Goal: Task Accomplishment & Management: Manage account settings

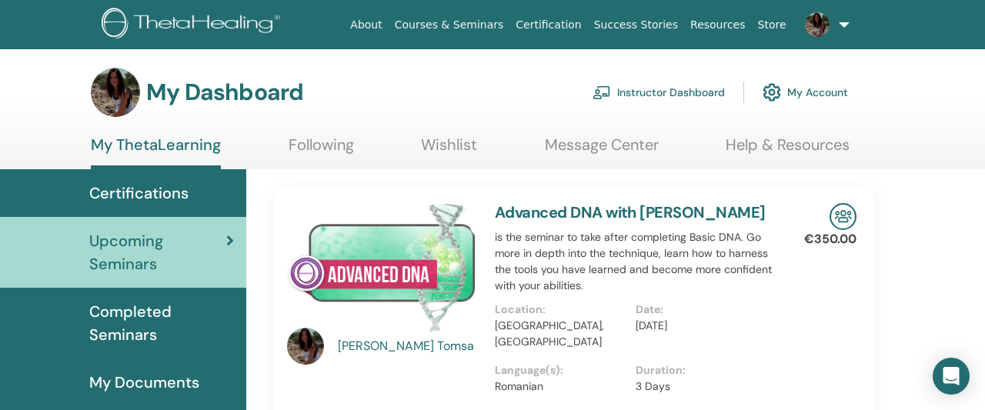
click at [650, 95] on link "Instructor Dashboard" at bounding box center [658, 92] width 132 height 34
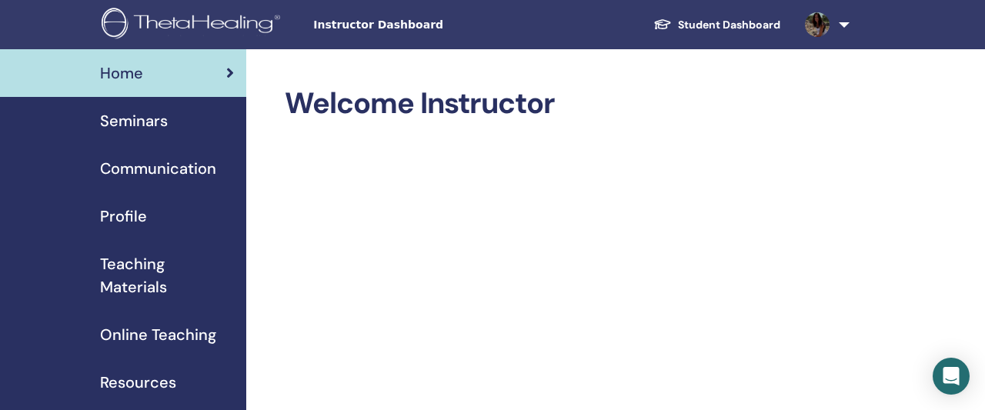
click at [122, 282] on span "Teaching Materials" at bounding box center [167, 275] width 134 height 46
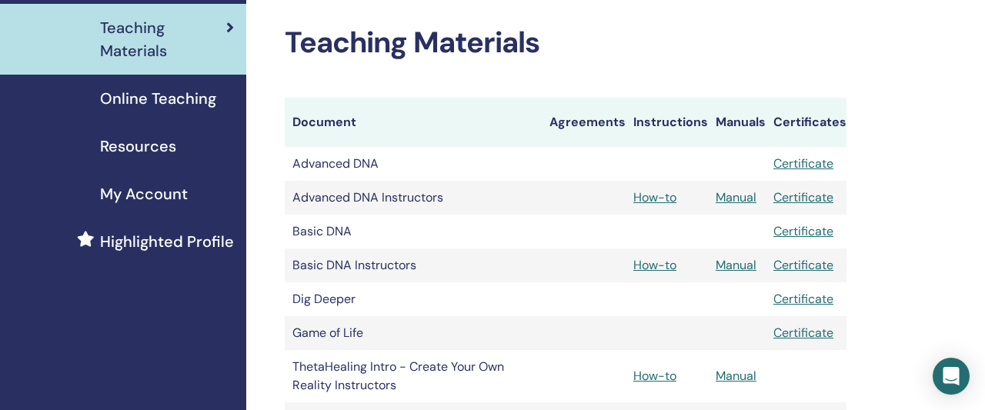
scroll to position [240, 0]
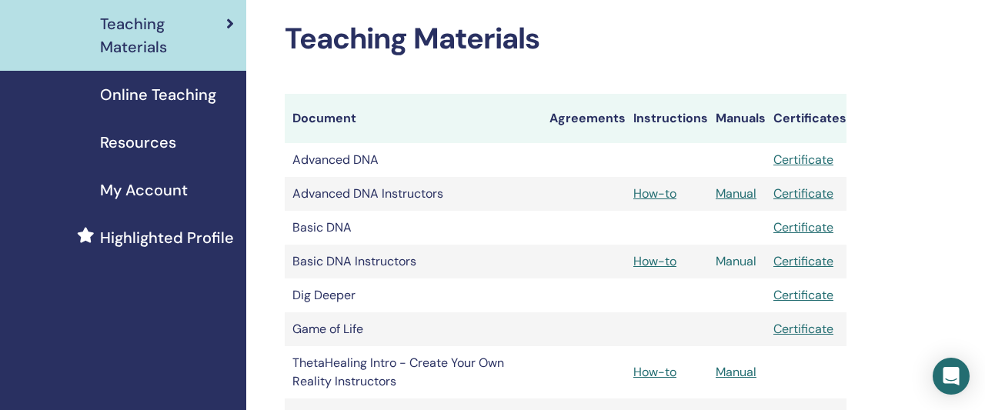
click at [733, 262] on link "Manual" at bounding box center [736, 261] width 41 height 16
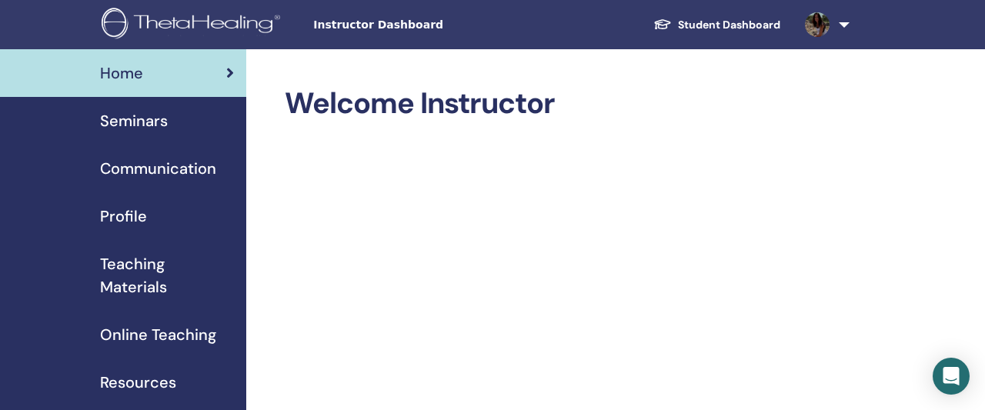
click at [128, 284] on span "Teaching Materials" at bounding box center [167, 275] width 134 height 46
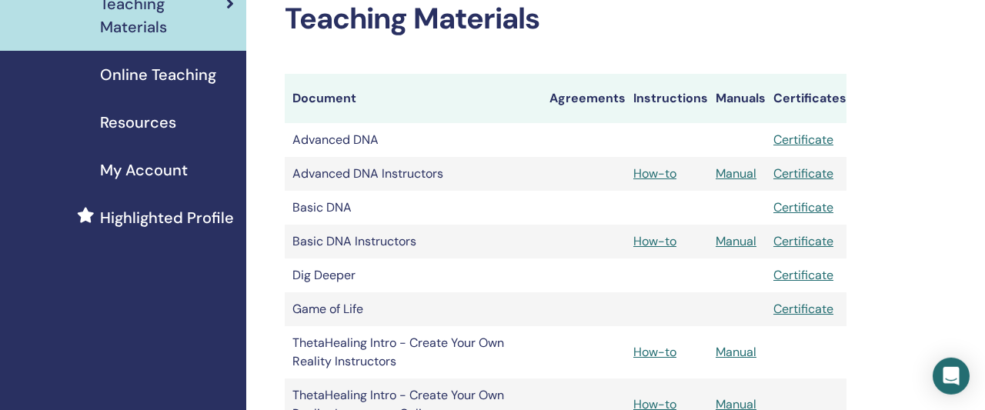
scroll to position [400, 0]
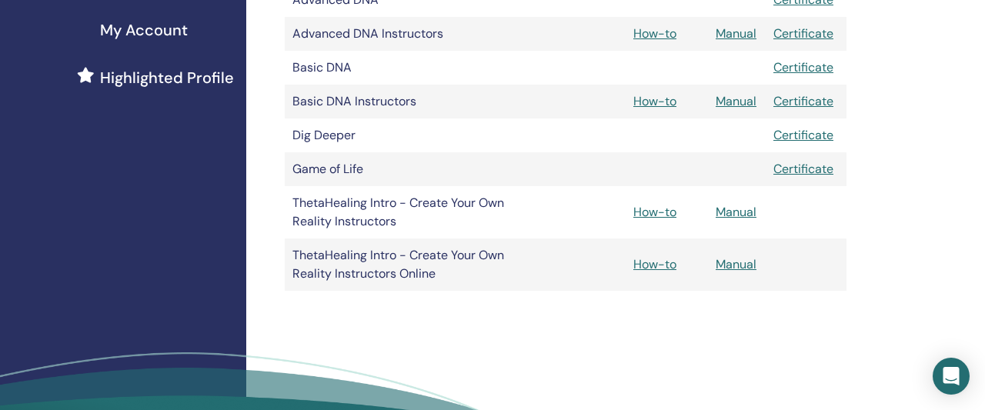
click at [742, 72] on td at bounding box center [737, 68] width 58 height 34
click at [726, 100] on link "Manual" at bounding box center [736, 101] width 41 height 16
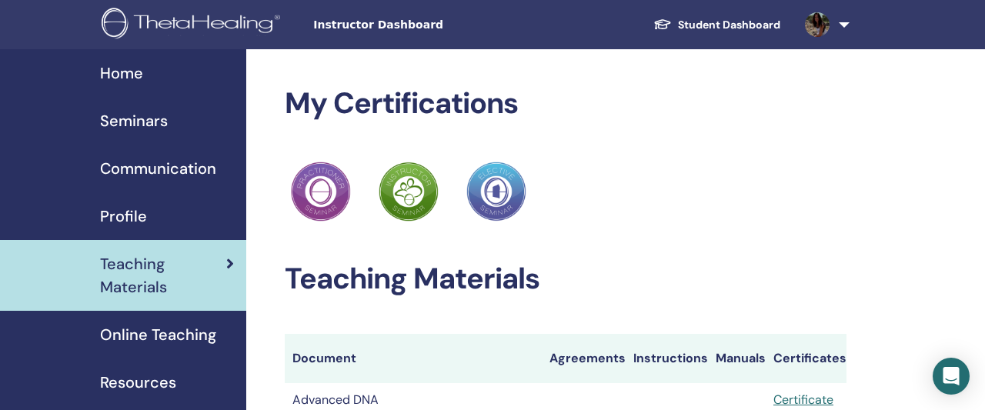
click at [130, 119] on span "Seminars" at bounding box center [134, 120] width 68 height 23
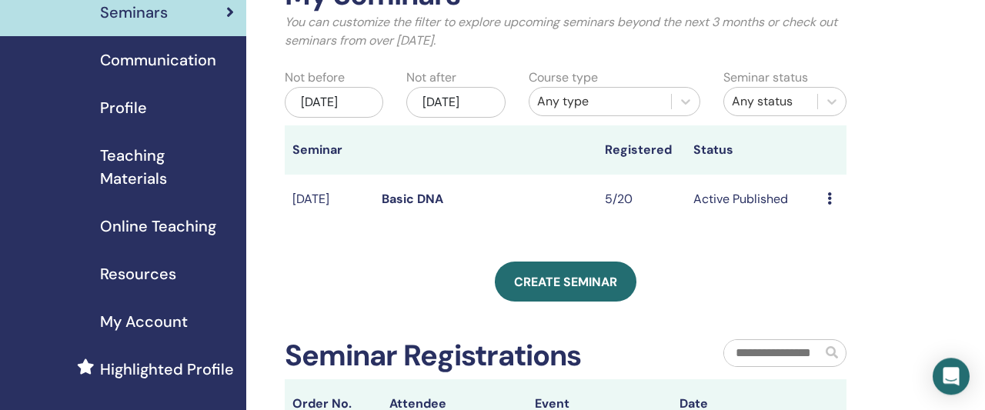
scroll to position [160, 0]
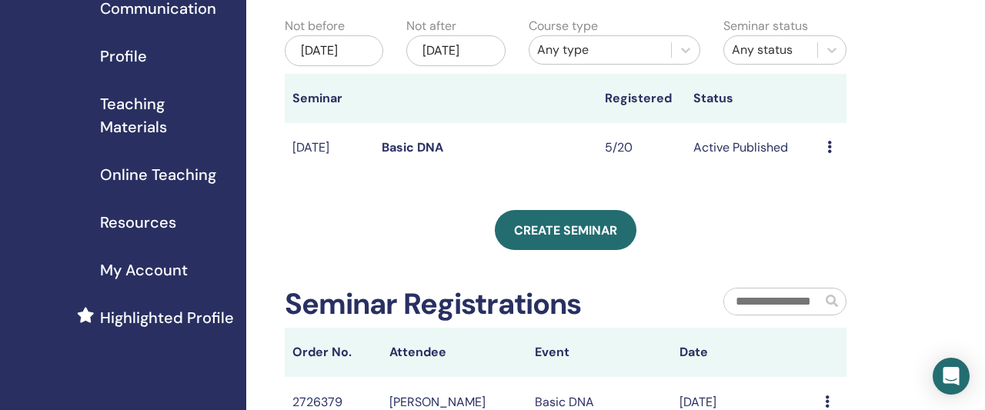
click at [823, 162] on td "Preview Edit Attendees Cancel" at bounding box center [832, 148] width 27 height 50
click at [829, 153] on icon at bounding box center [829, 147] width 5 height 12
click at [831, 199] on li "Edit" at bounding box center [837, 196] width 83 height 23
click at [827, 162] on td "Preview Edit Attendees Cancel" at bounding box center [832, 148] width 27 height 50
click at [832, 157] on div "Preview Edit Attendees Cancel" at bounding box center [833, 147] width 12 height 18
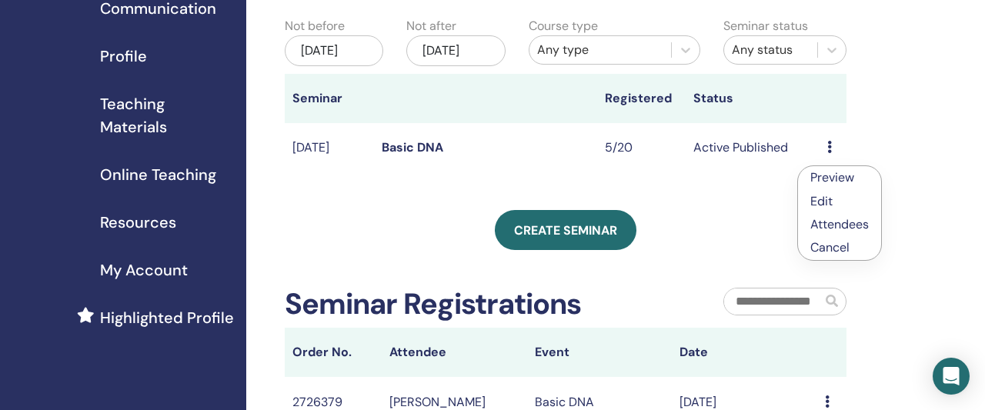
click at [821, 208] on link "Edit" at bounding box center [821, 201] width 22 height 16
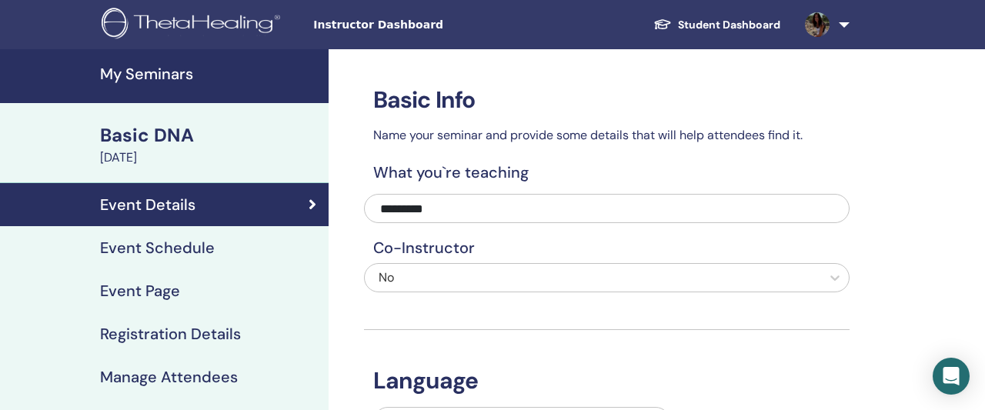
click at [207, 158] on div "September 12, 2025" at bounding box center [209, 157] width 219 height 18
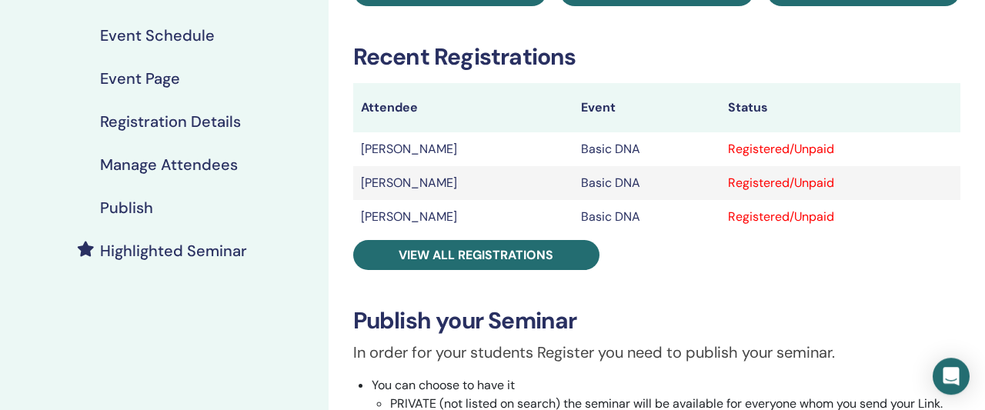
scroll to position [320, 0]
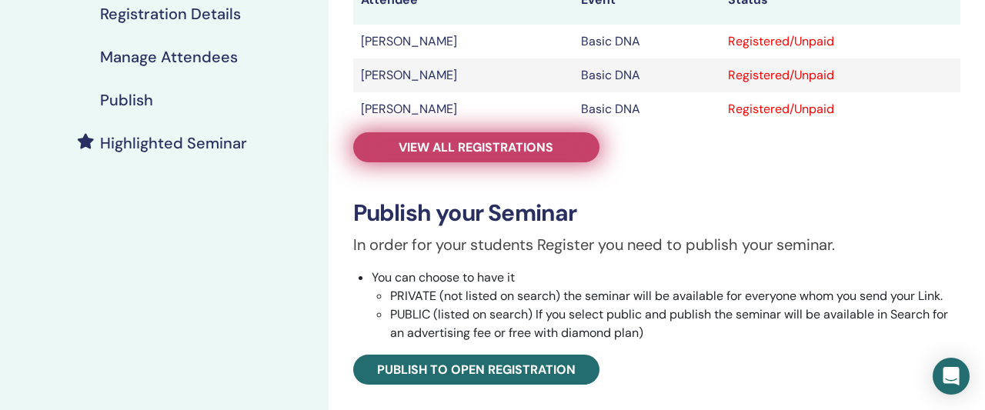
click at [501, 162] on link "View all registrations" at bounding box center [476, 147] width 246 height 30
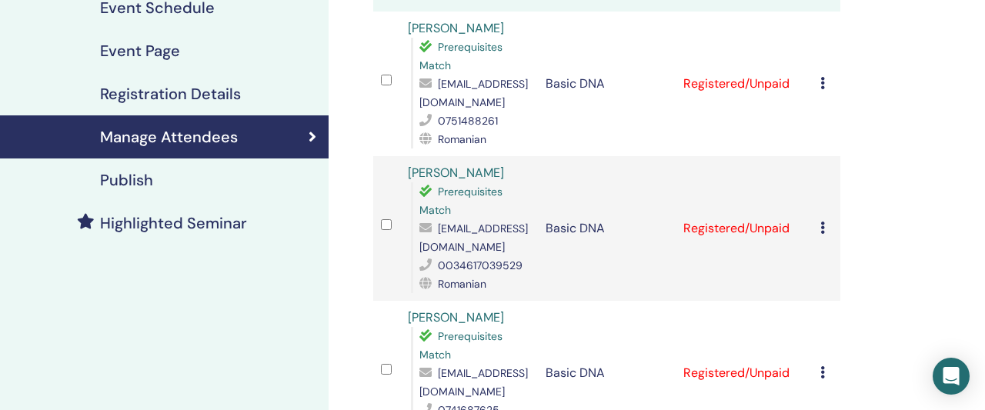
scroll to position [80, 0]
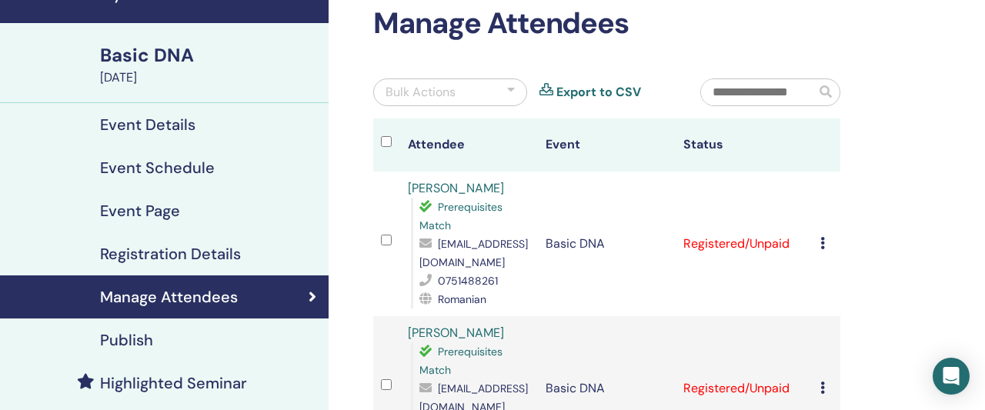
click at [824, 227] on td "Cancel Registration Do not auto-certify Mark as Paid Mark as Unpaid Mark as Abs…" at bounding box center [827, 244] width 28 height 145
click at [167, 162] on h4 "Event Schedule" at bounding box center [157, 168] width 115 height 18
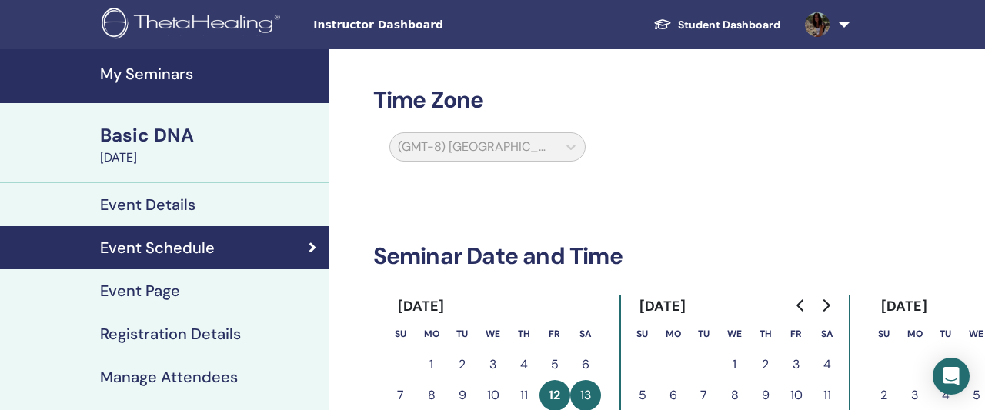
click at [168, 160] on div "[DATE]" at bounding box center [209, 157] width 219 height 18
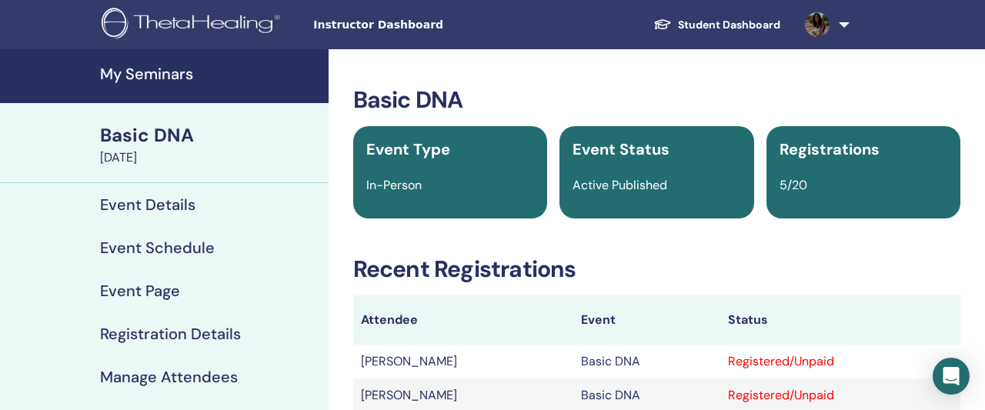
click at [135, 202] on h4 "Event Details" at bounding box center [147, 204] width 95 height 18
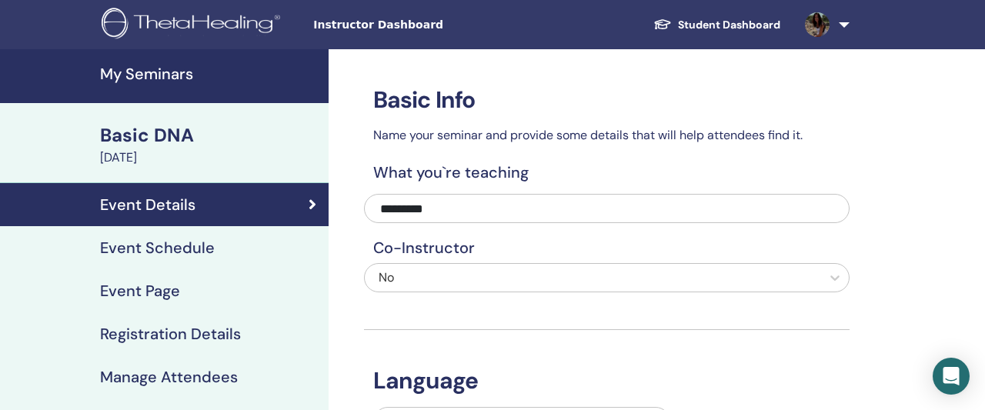
click at [179, 135] on div "Basic DNA" at bounding box center [209, 135] width 219 height 26
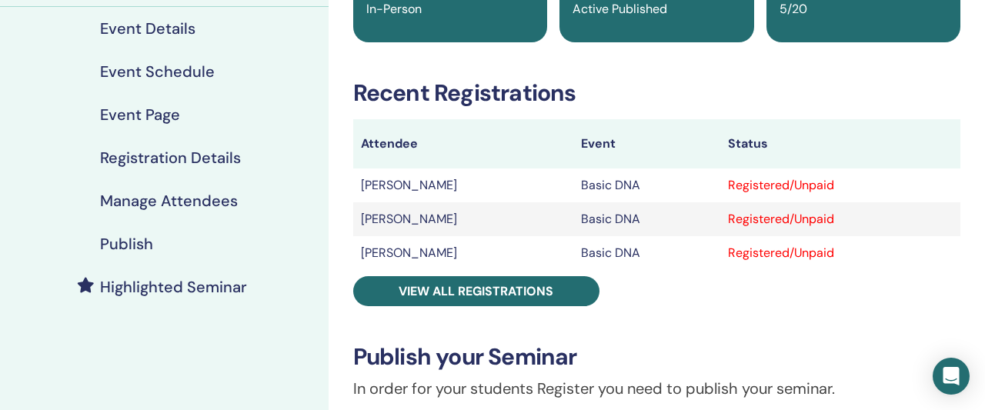
scroll to position [160, 0]
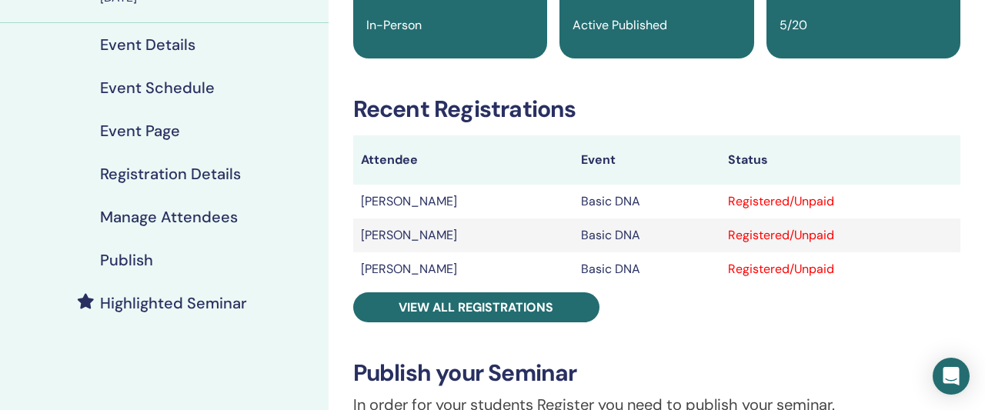
click at [827, 41] on div "Registrations 5/20" at bounding box center [863, 12] width 194 height 92
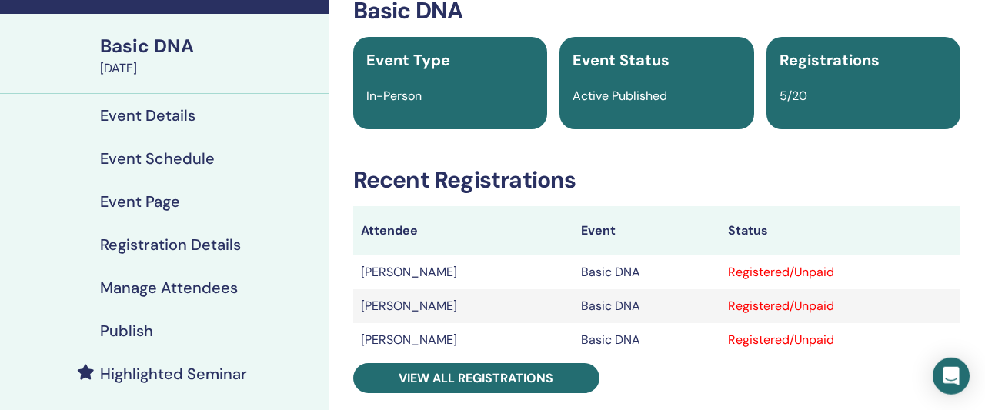
scroll to position [0, 0]
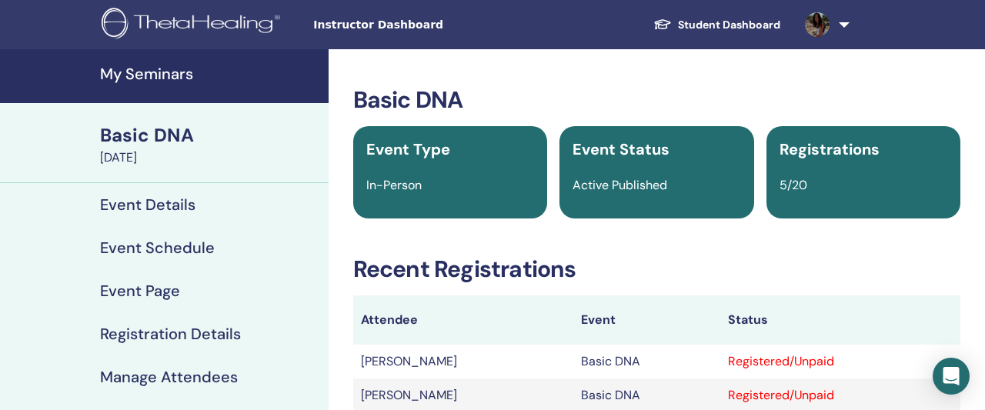
click at [159, 135] on div "Basic DNA" at bounding box center [209, 135] width 219 height 26
click at [142, 205] on h4 "Event Details" at bounding box center [147, 204] width 95 height 18
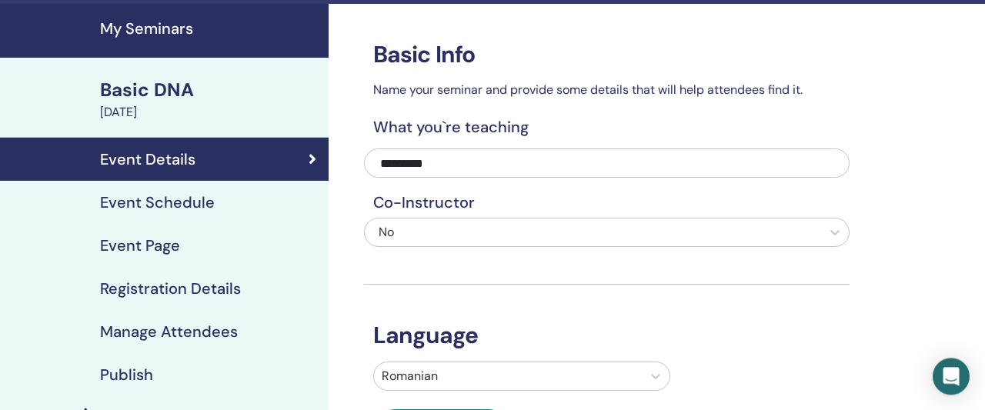
scroll to position [80, 0]
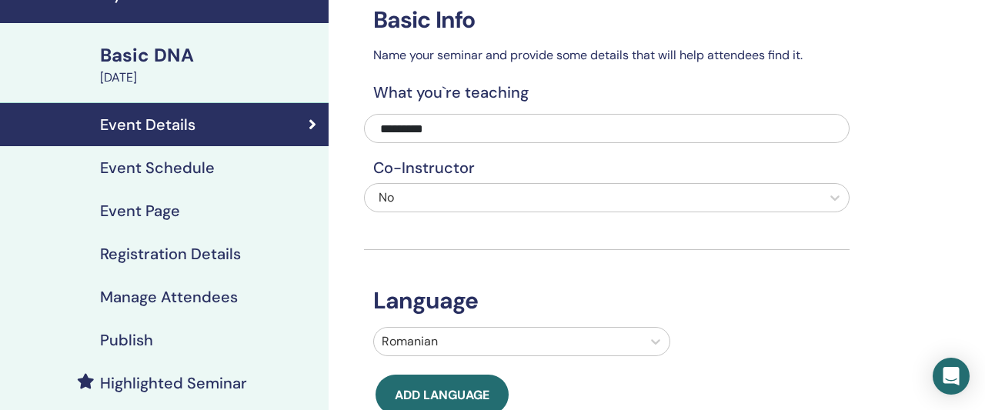
click at [181, 302] on h4 "Manage Attendees" at bounding box center [169, 297] width 138 height 18
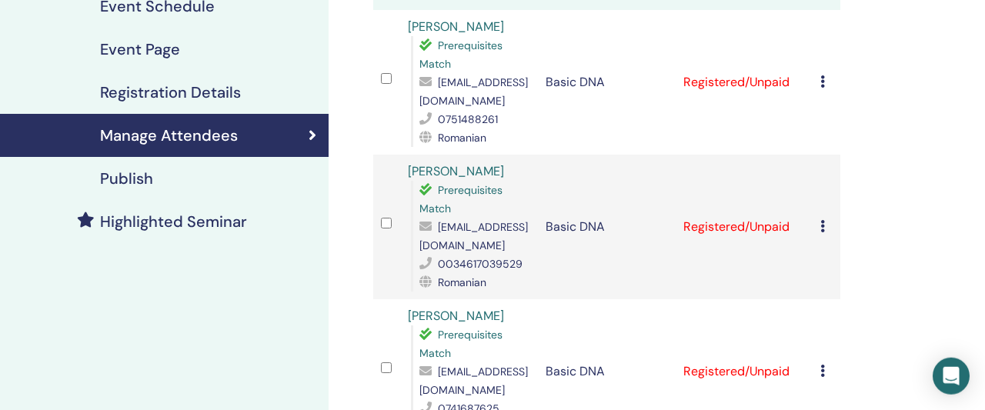
scroll to position [240, 0]
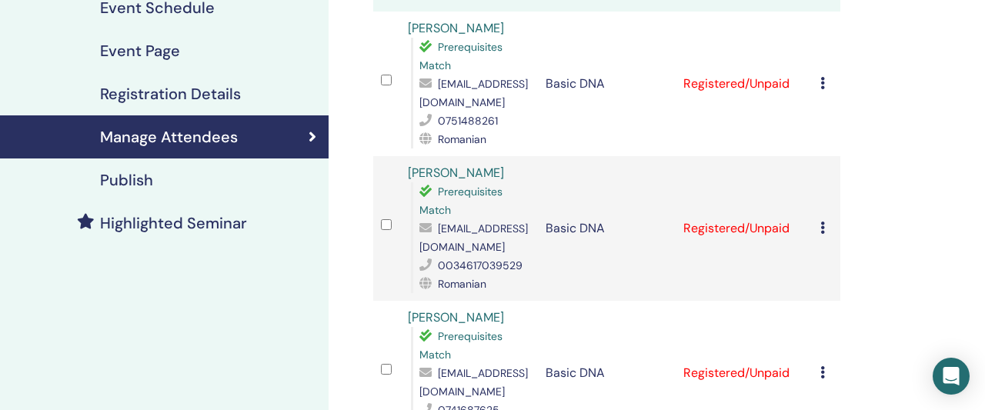
click at [161, 172] on div "Publish" at bounding box center [164, 180] width 304 height 18
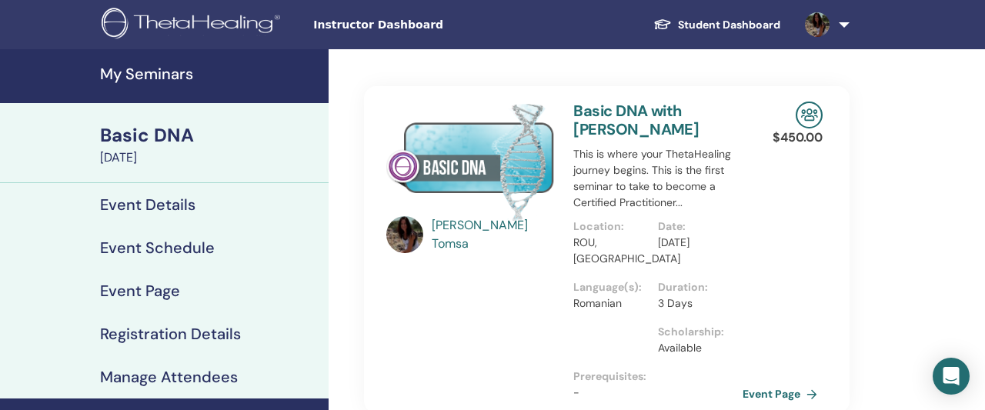
click at [159, 205] on h4 "Event Details" at bounding box center [147, 204] width 95 height 18
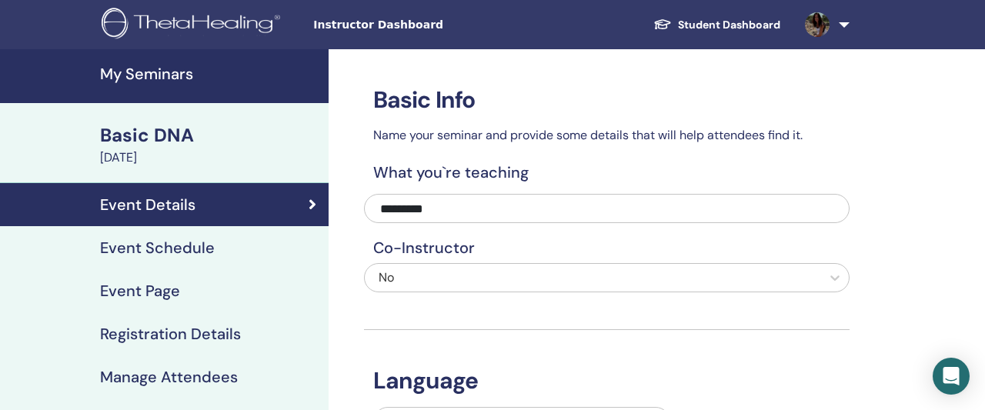
scroll to position [80, 0]
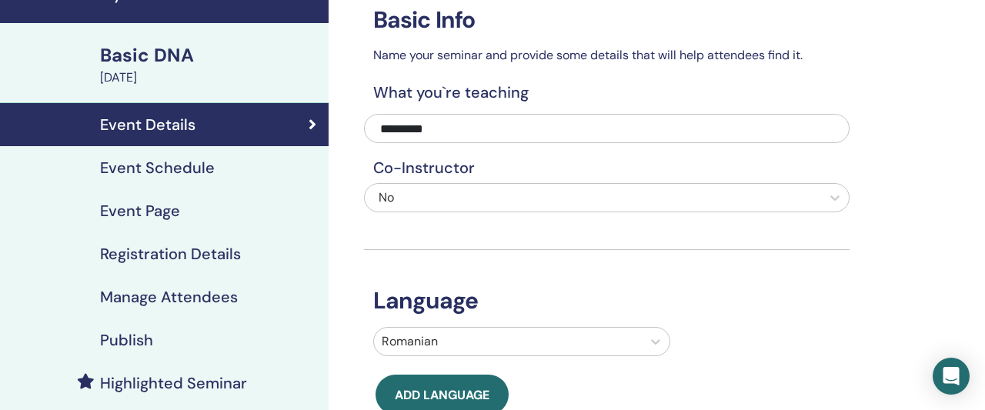
click at [167, 209] on h4 "Event Page" at bounding box center [140, 211] width 80 height 18
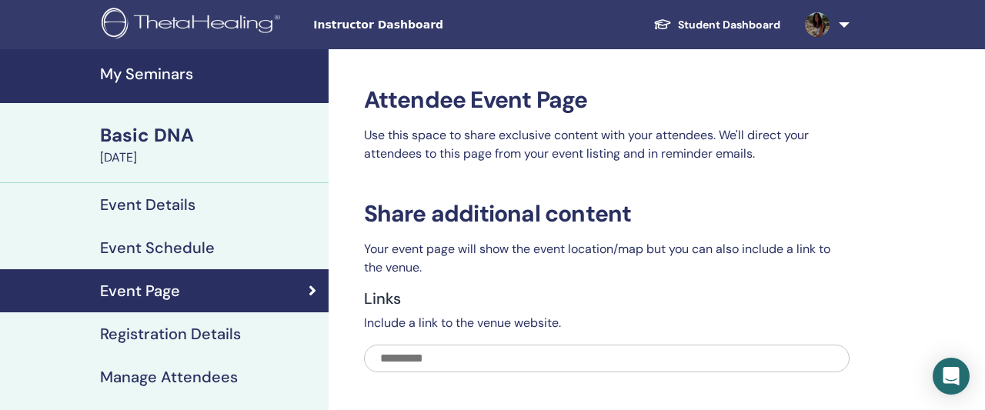
click at [149, 135] on div "Basic DNA" at bounding box center [209, 135] width 219 height 26
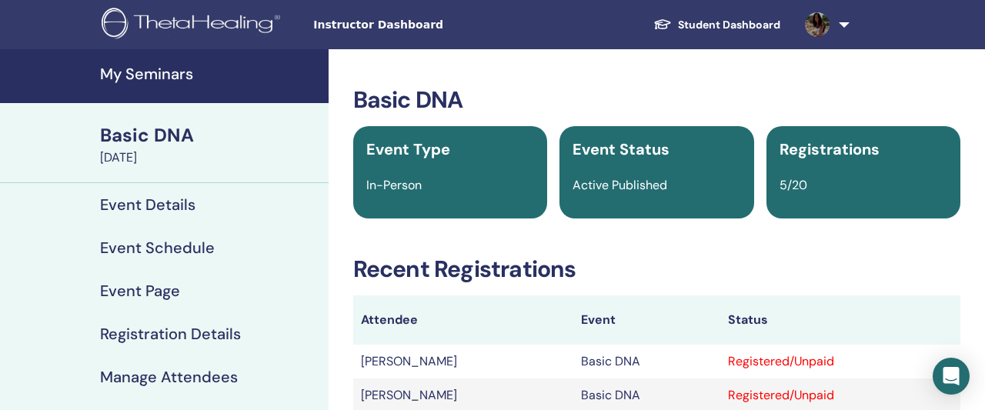
click at [165, 214] on h4 "Event Details" at bounding box center [147, 204] width 95 height 18
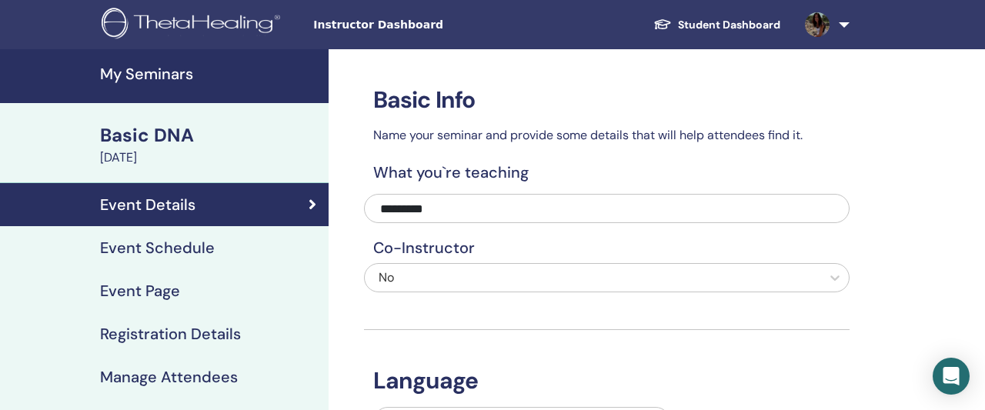
click at [138, 243] on h4 "Event Schedule" at bounding box center [157, 248] width 115 height 18
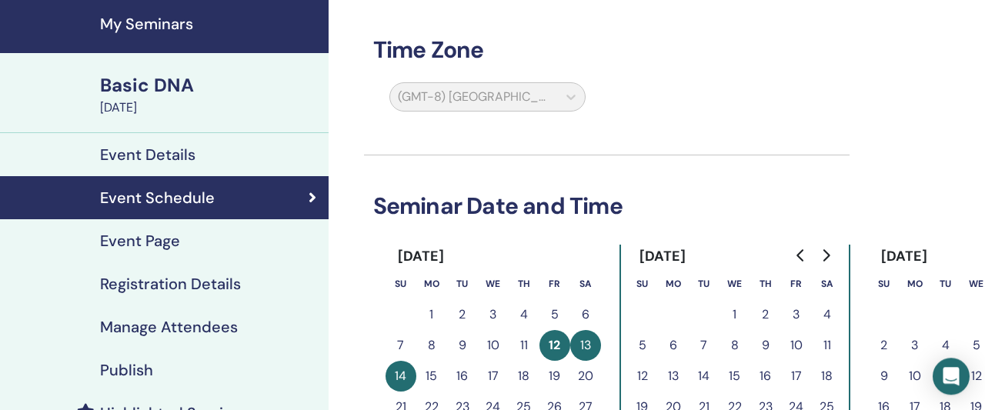
scroll to position [160, 0]
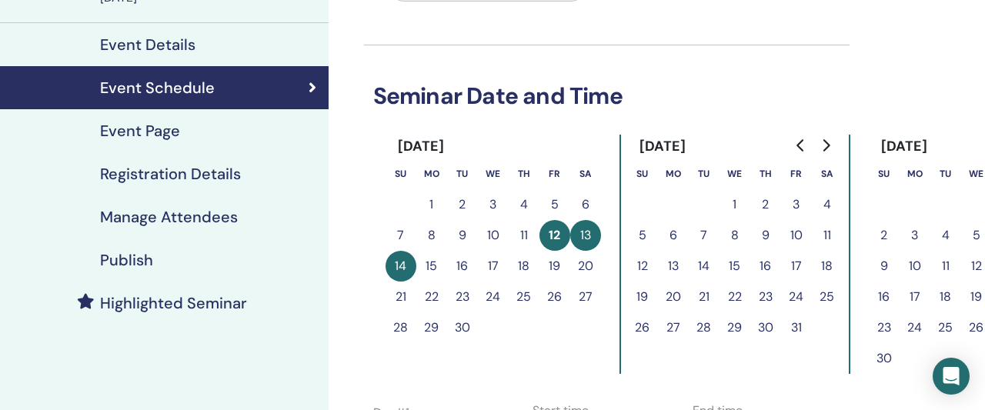
click at [153, 181] on h4 "Registration Details" at bounding box center [170, 174] width 141 height 18
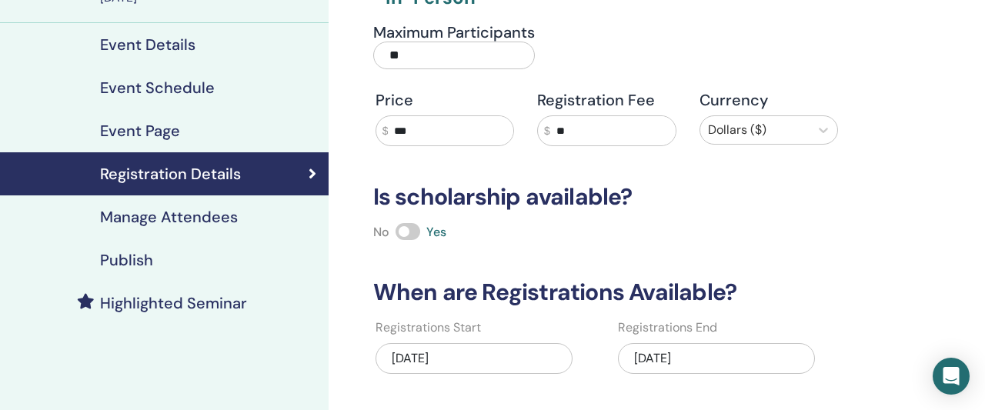
click at [128, 299] on h4 "Highlighted Seminar" at bounding box center [173, 303] width 147 height 18
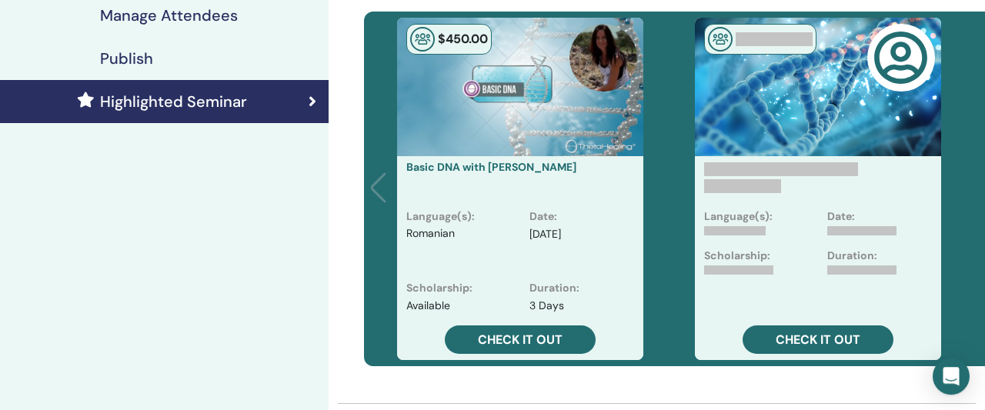
scroll to position [400, 0]
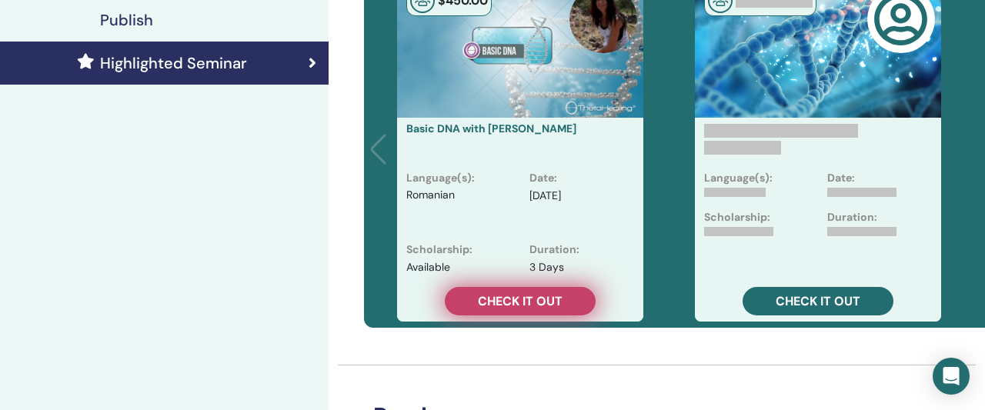
click at [513, 304] on span "Check it out" at bounding box center [520, 301] width 85 height 16
click at [499, 301] on span "Check it out" at bounding box center [520, 301] width 85 height 16
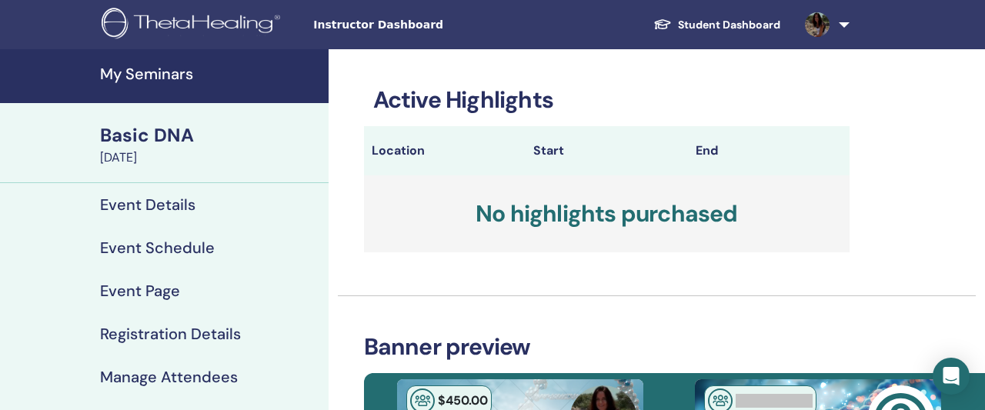
scroll to position [0, 0]
click at [147, 205] on h4 "Event Details" at bounding box center [147, 204] width 95 height 18
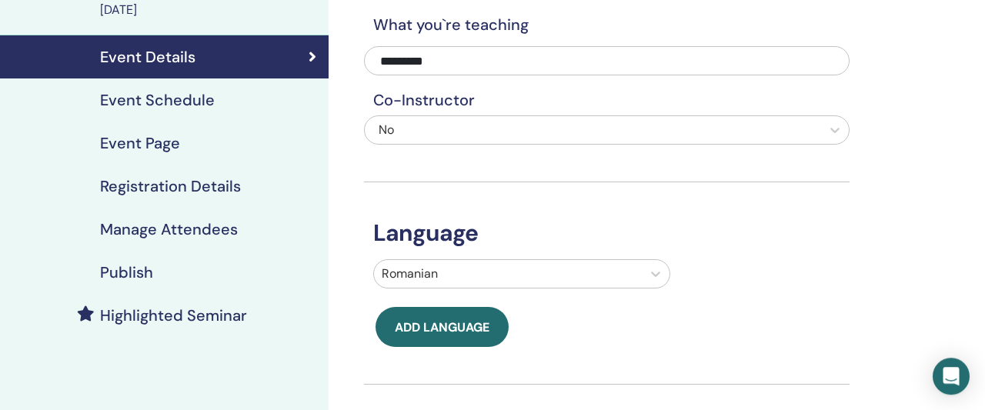
scroll to position [160, 0]
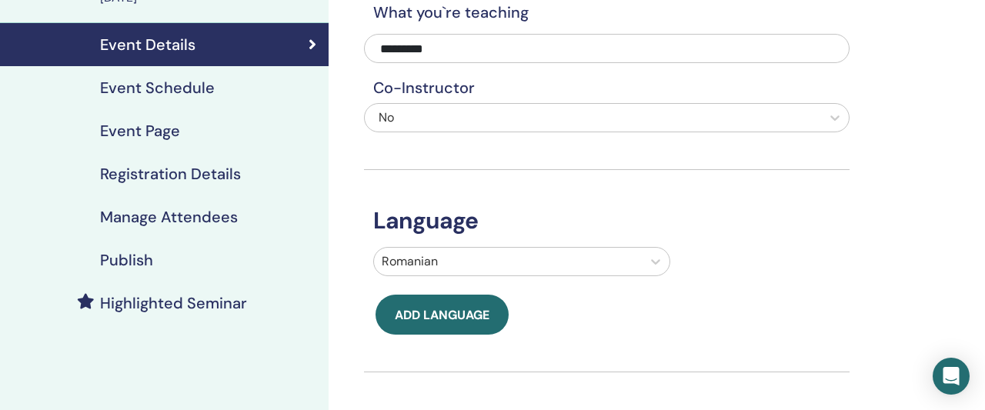
click at [155, 82] on h4 "Event Schedule" at bounding box center [157, 87] width 115 height 18
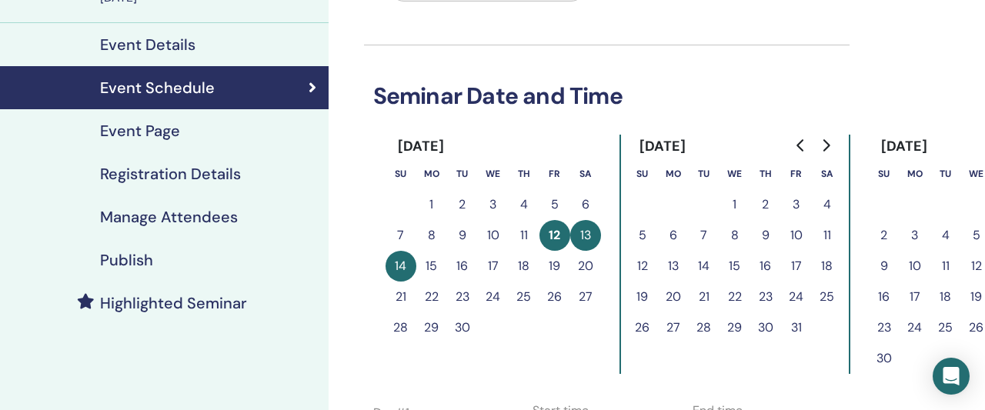
click at [108, 141] on link "Event Page" at bounding box center [164, 130] width 329 height 43
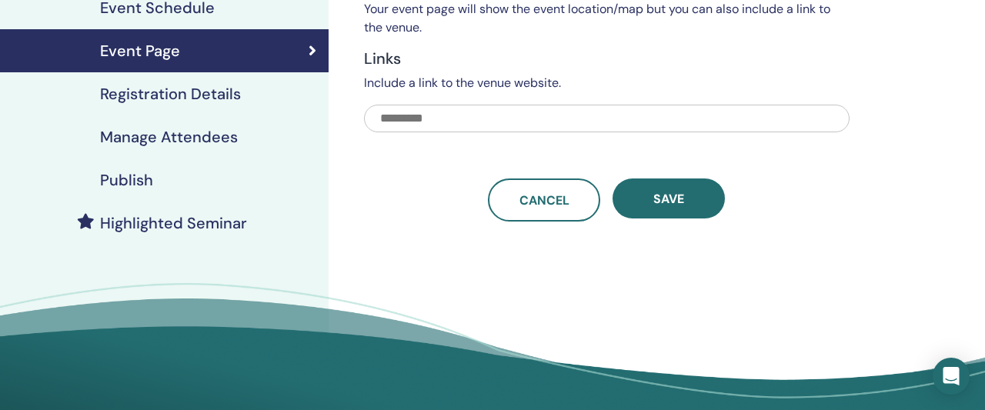
scroll to position [160, 0]
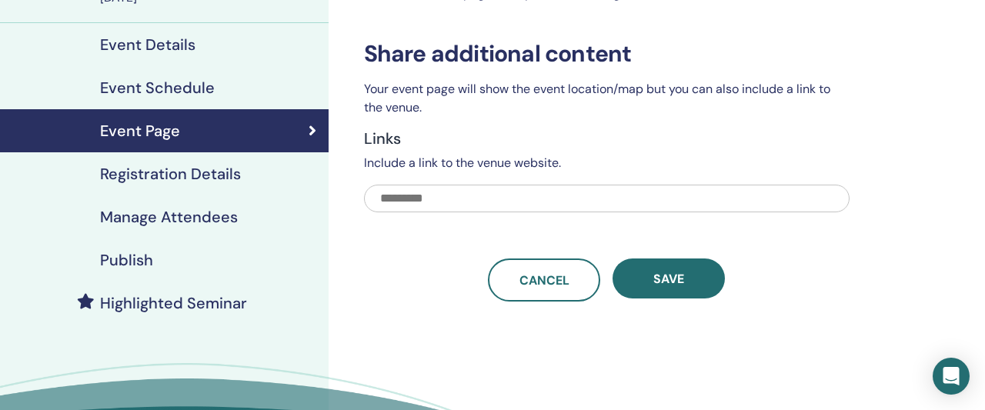
click at [189, 179] on h4 "Registration Details" at bounding box center [170, 174] width 141 height 18
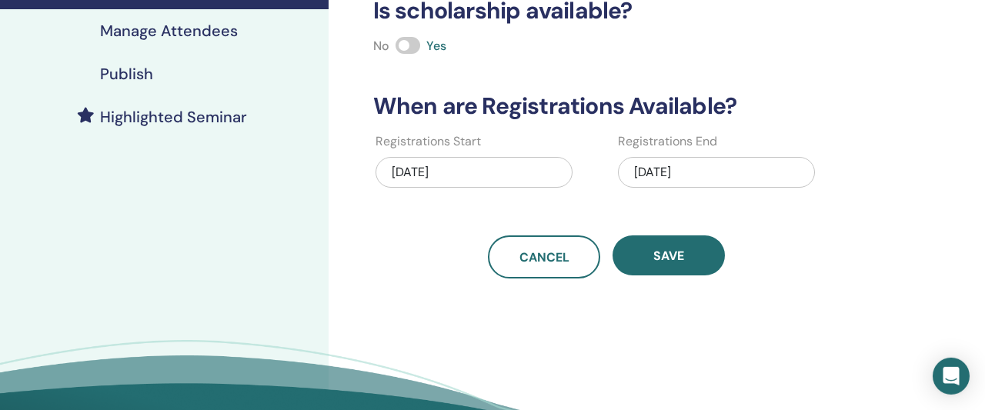
scroll to position [240, 0]
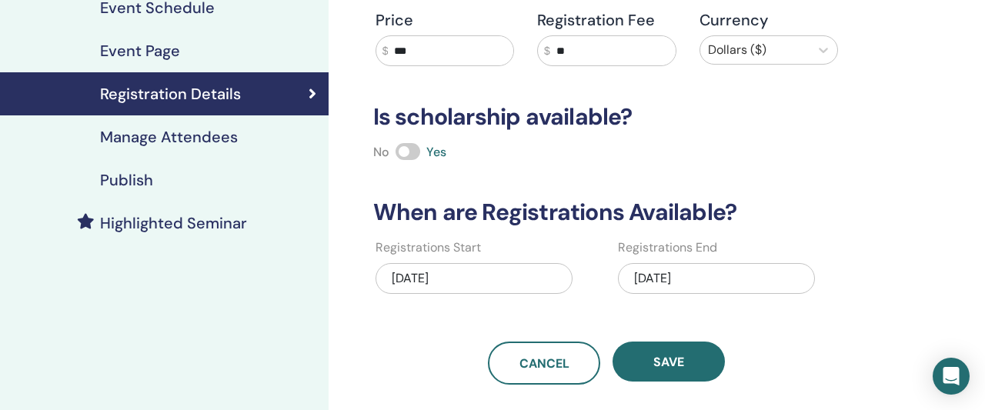
click at [233, 146] on h4 "Manage Attendees" at bounding box center [169, 137] width 138 height 18
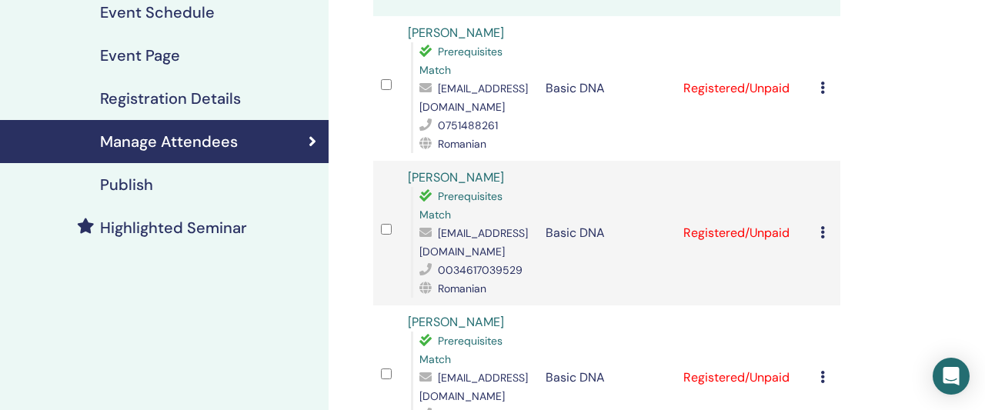
scroll to position [240, 0]
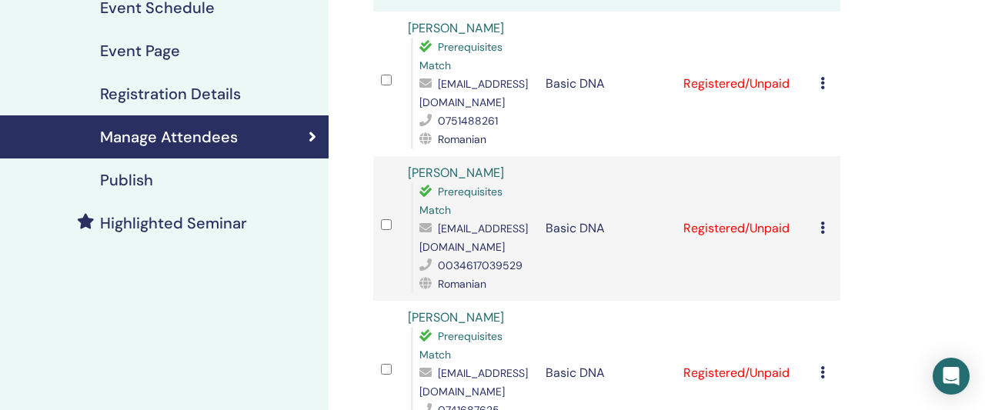
click at [133, 175] on h4 "Publish" at bounding box center [126, 180] width 53 height 18
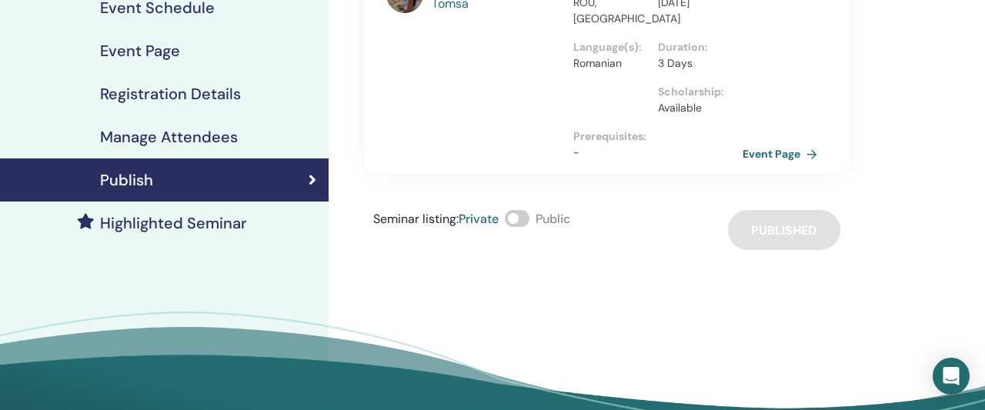
click at [181, 234] on link "Highlighted Seminar" at bounding box center [164, 223] width 329 height 43
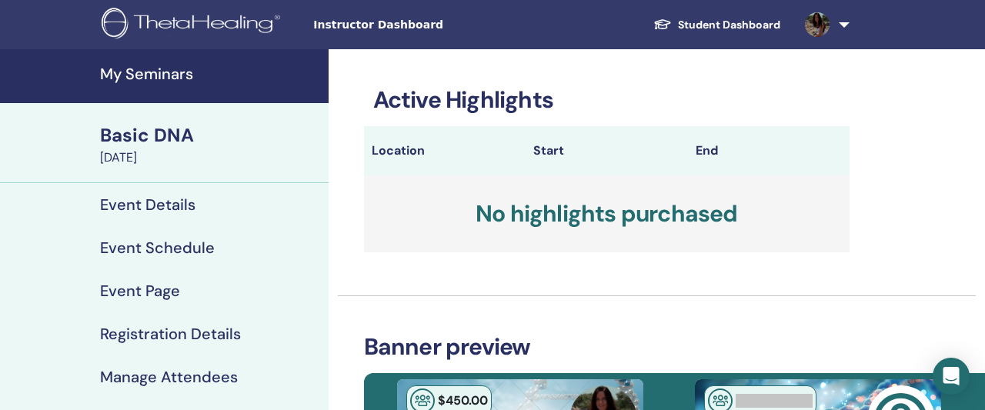
click at [172, 74] on h4 "My Seminars" at bounding box center [209, 74] width 219 height 18
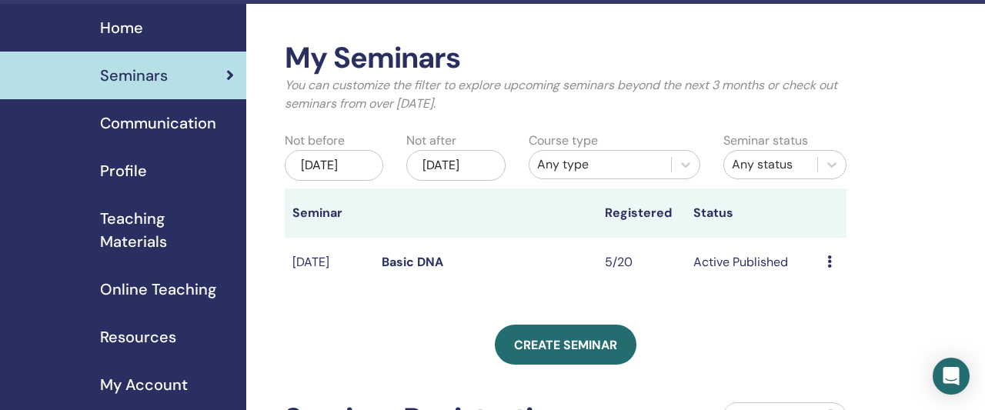
scroll to position [80, 0]
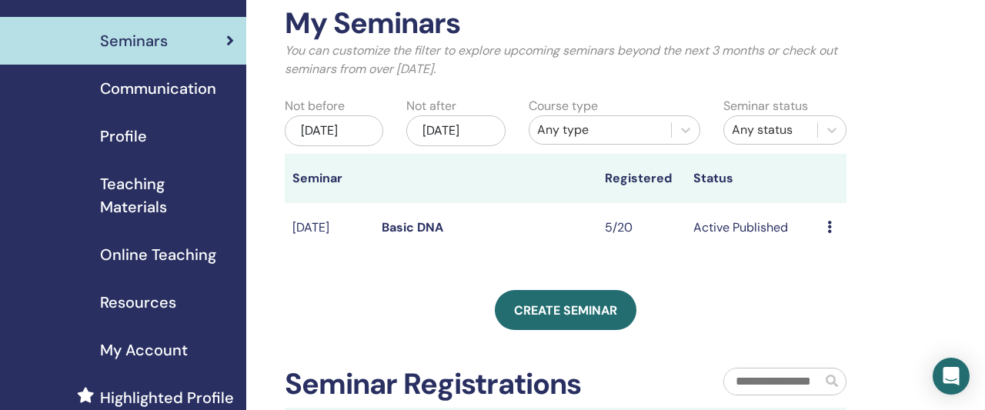
click at [435, 134] on div "[DATE]" at bounding box center [455, 130] width 98 height 31
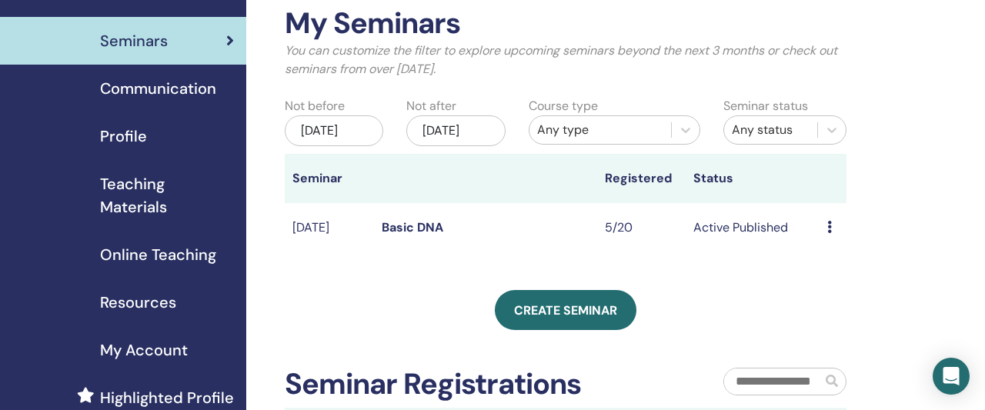
click at [424, 235] on link "Basic DNA" at bounding box center [413, 227] width 62 height 16
